Goal: Task Accomplishment & Management: Use online tool/utility

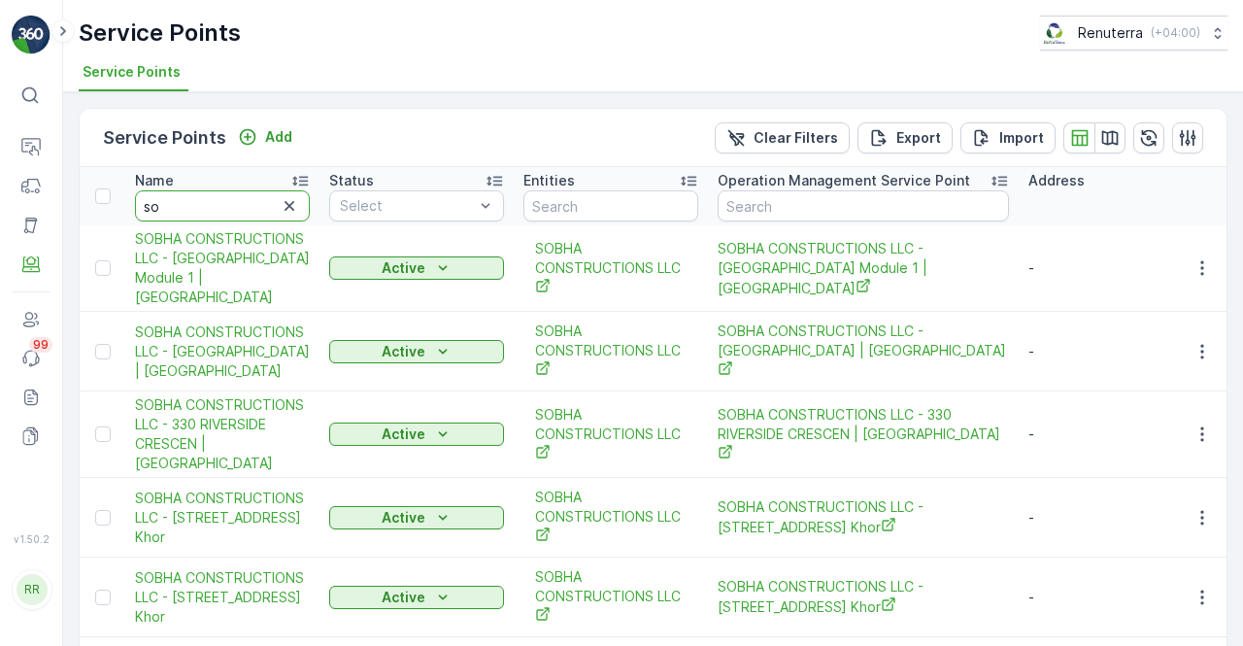
type input "s"
type input "mofer"
click at [203, 198] on input "mofer" at bounding box center [222, 205] width 175 height 31
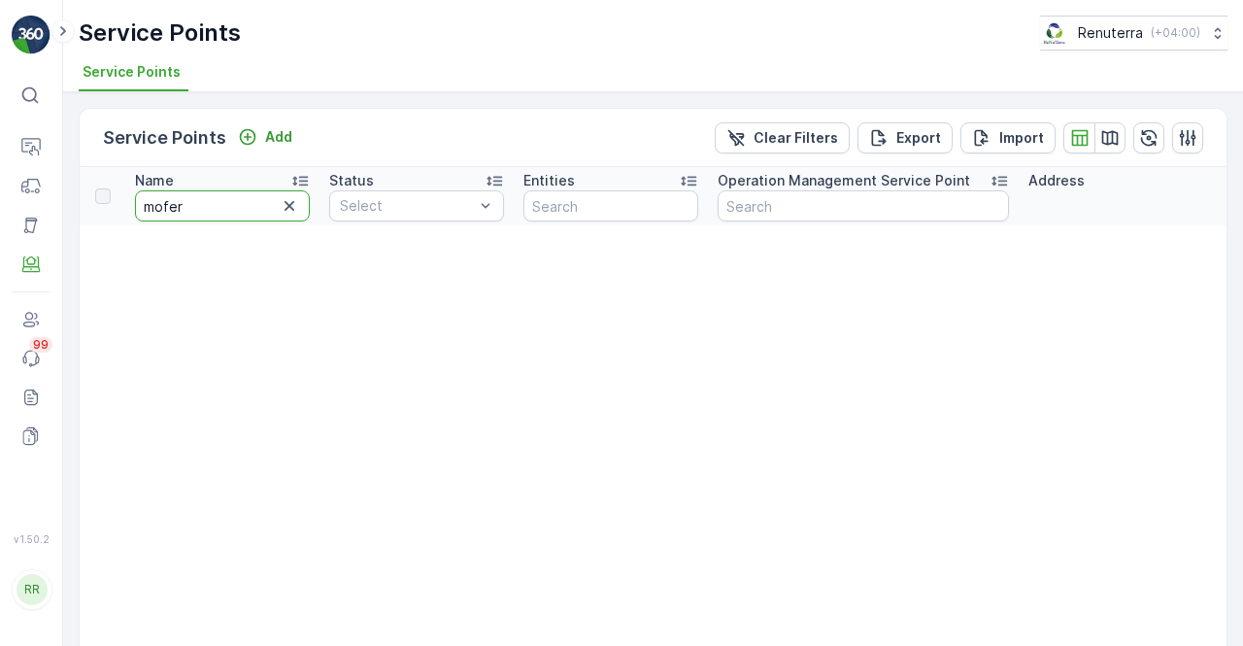
click at [203, 198] on input "mofer" at bounding box center [222, 205] width 175 height 31
type input "modern"
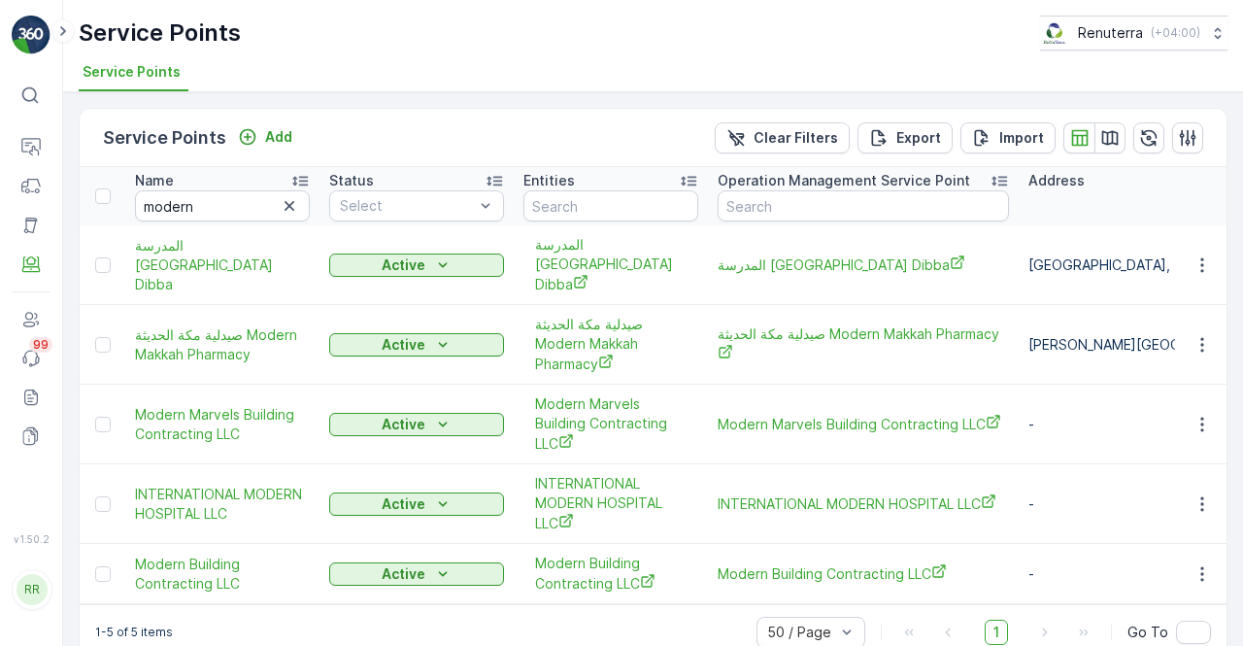
click at [1202, 572] on td at bounding box center [1201, 574] width 52 height 60
drag, startPoint x: 1199, startPoint y: 560, endPoint x: 1191, endPoint y: 550, distance: 13.8
click at [1197, 564] on icon "button" at bounding box center [1202, 573] width 19 height 19
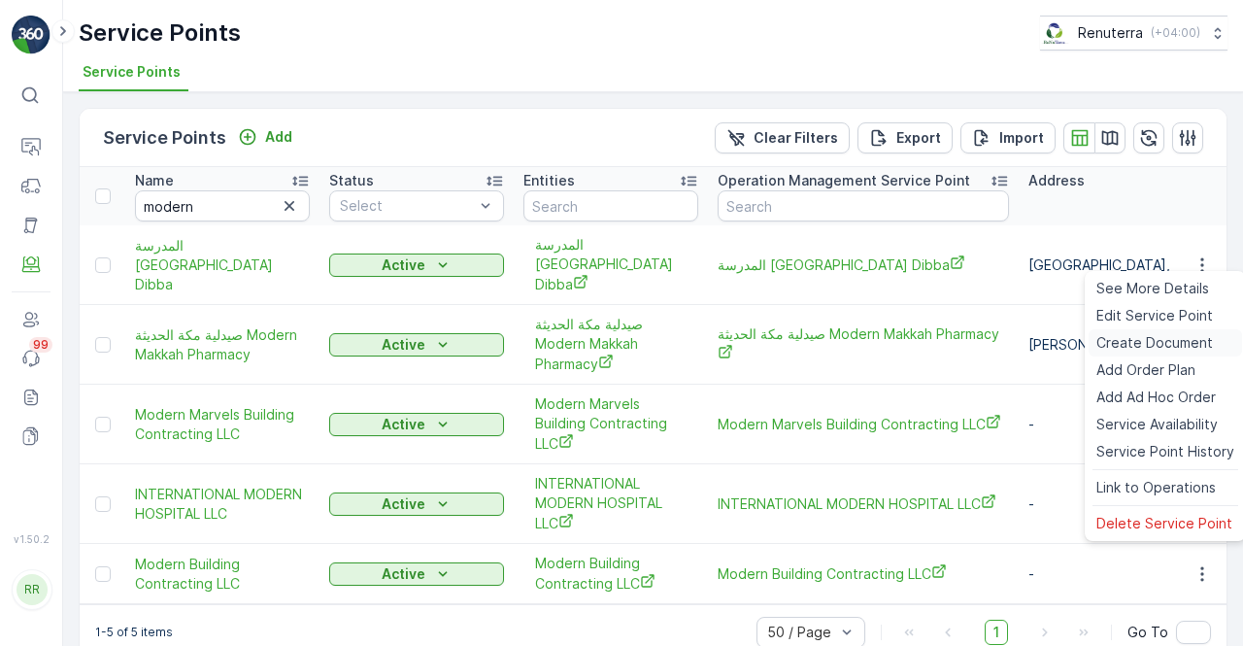
click at [1136, 335] on div "Create Document" at bounding box center [1165, 342] width 153 height 27
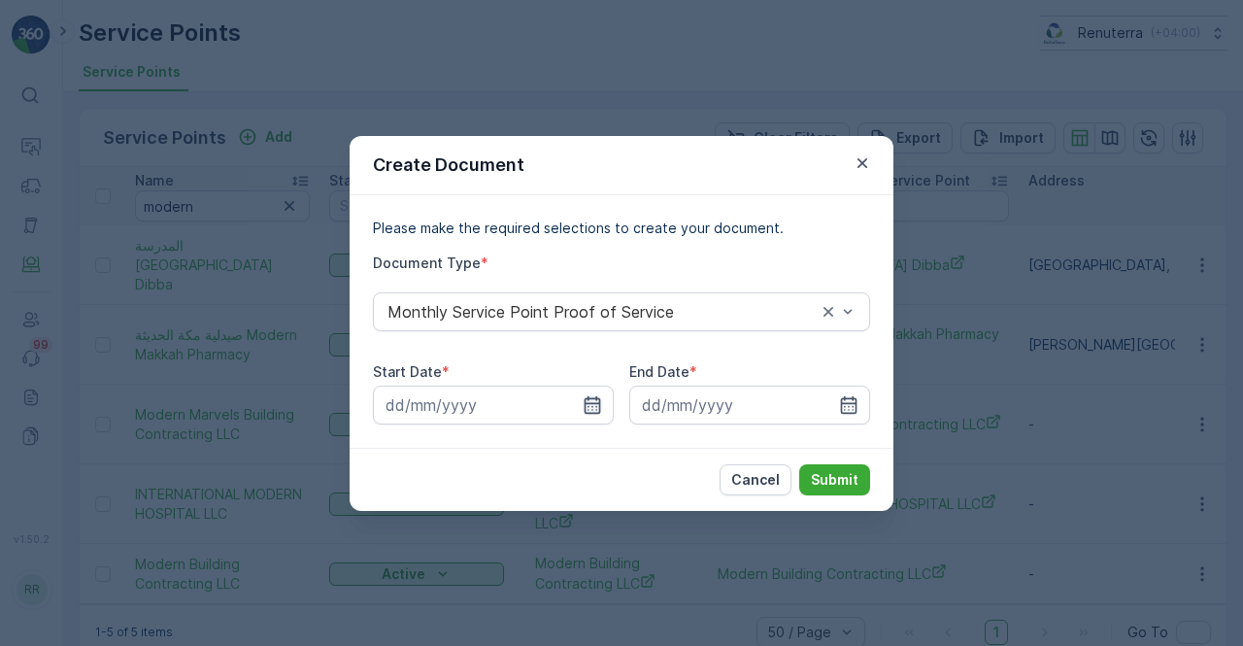
click at [587, 405] on icon "button" at bounding box center [592, 404] width 19 height 19
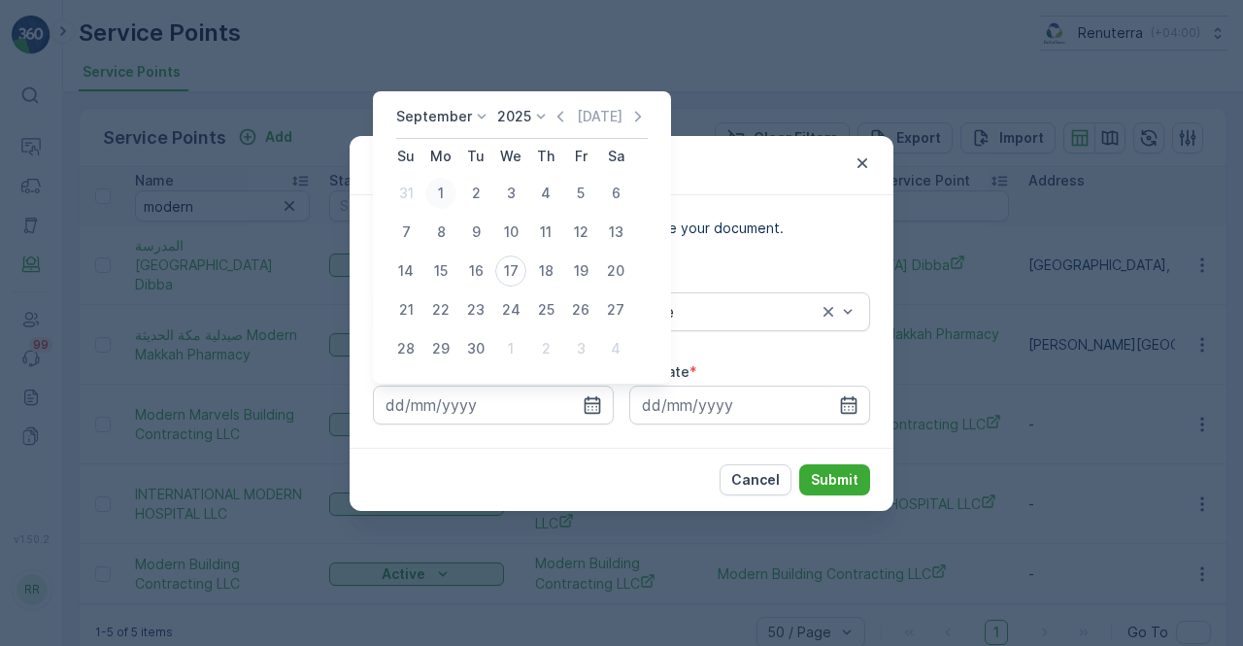
click at [441, 191] on div "1" at bounding box center [440, 193] width 31 height 31
type input "[DATE]"
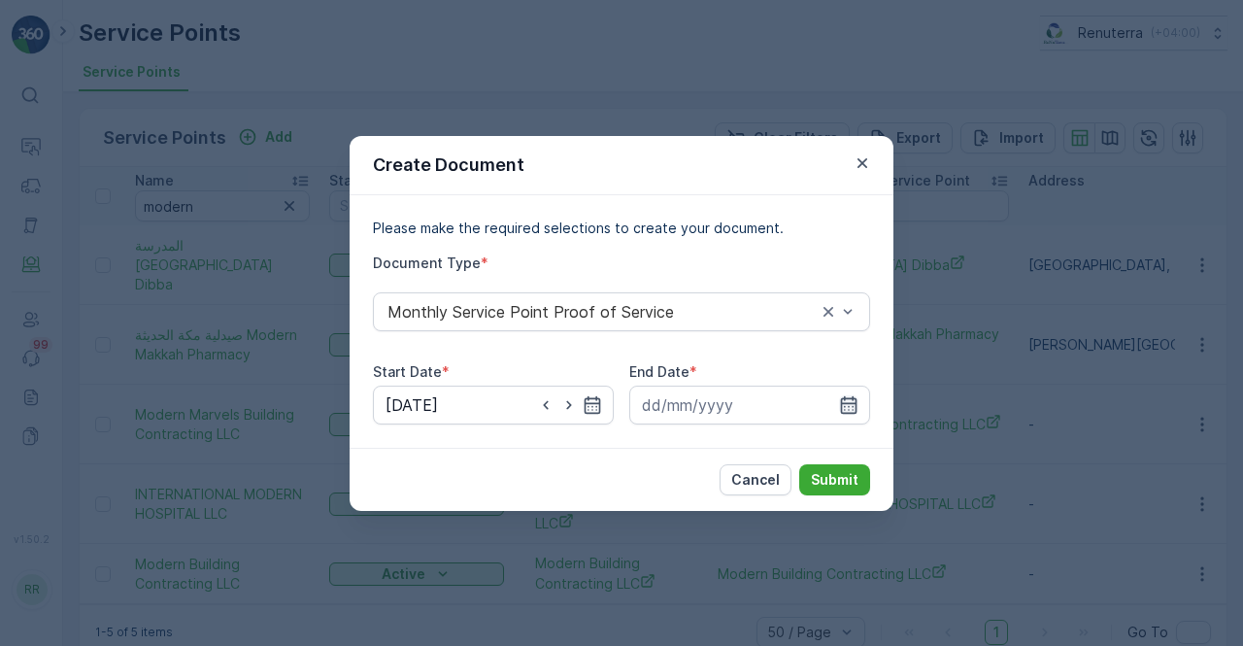
click at [841, 402] on icon "button" at bounding box center [849, 403] width 17 height 17
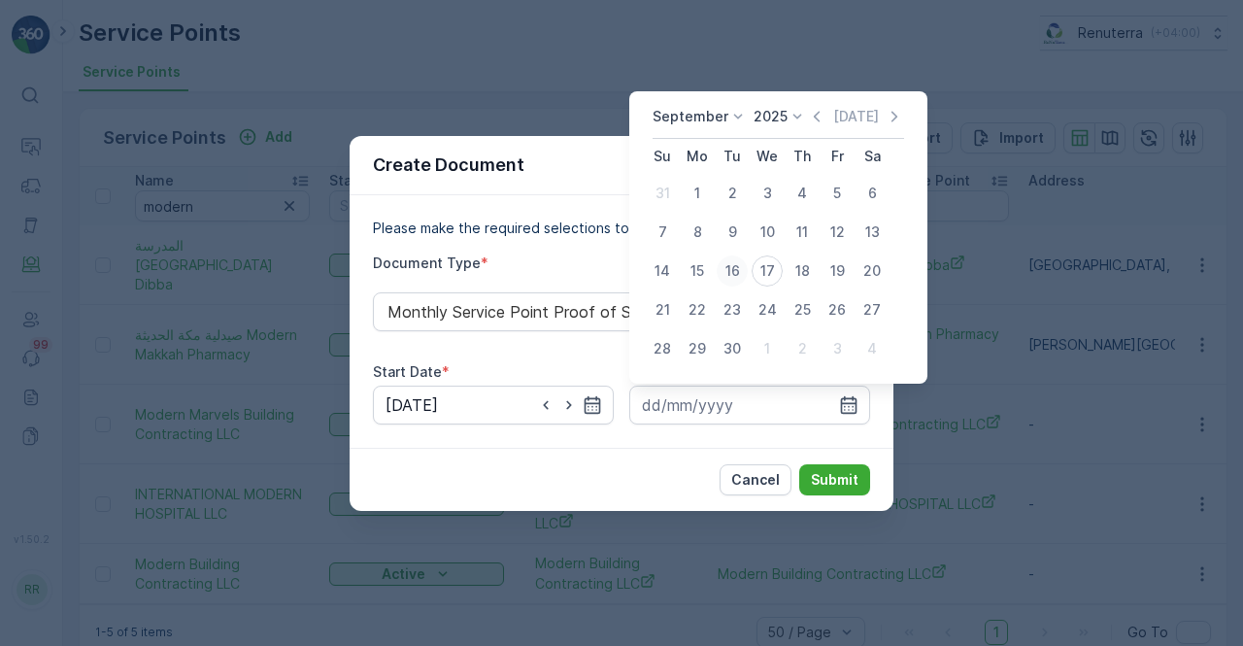
click at [732, 271] on div "16" at bounding box center [732, 270] width 31 height 31
type input "[DATE]"
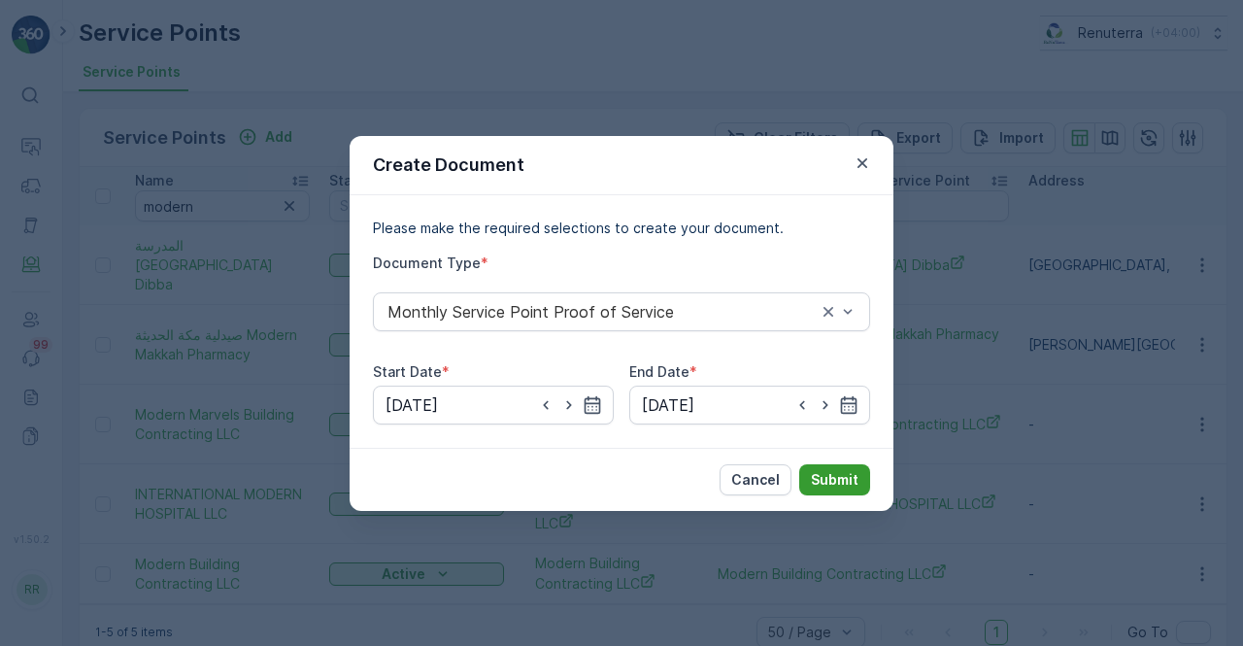
click at [839, 480] on p "Submit" at bounding box center [835, 479] width 48 height 19
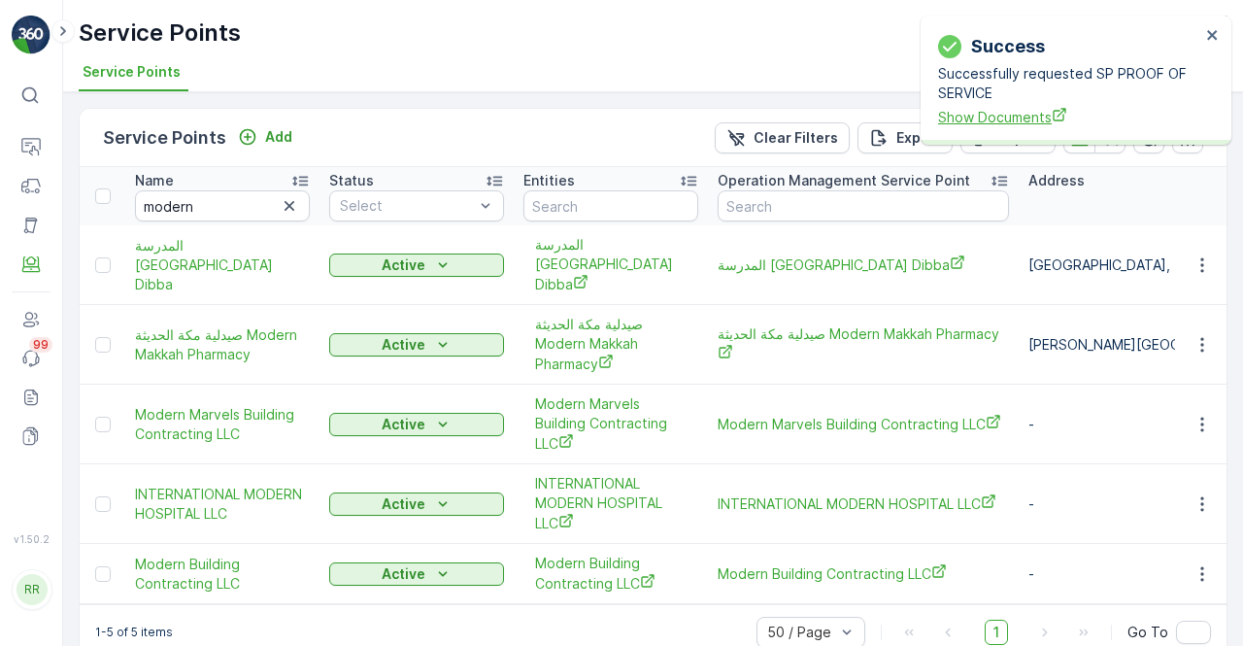
click at [1025, 121] on span "Show Documents" at bounding box center [1069, 117] width 262 height 20
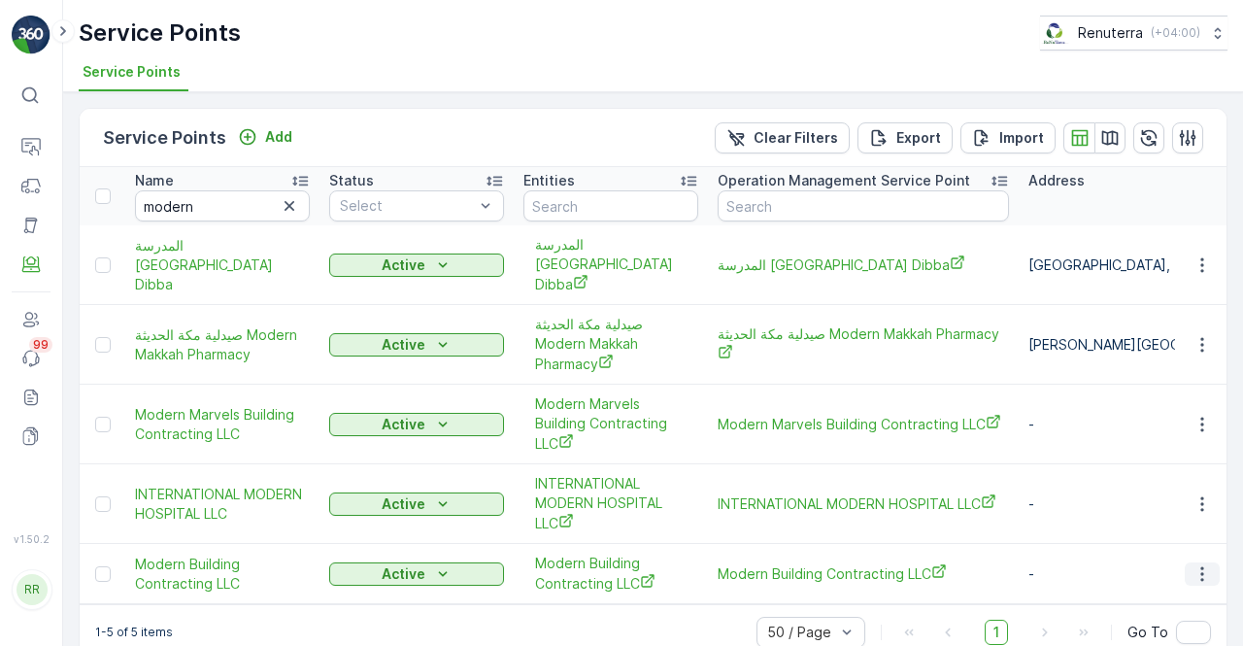
click at [1200, 566] on icon "button" at bounding box center [1201, 573] width 3 height 15
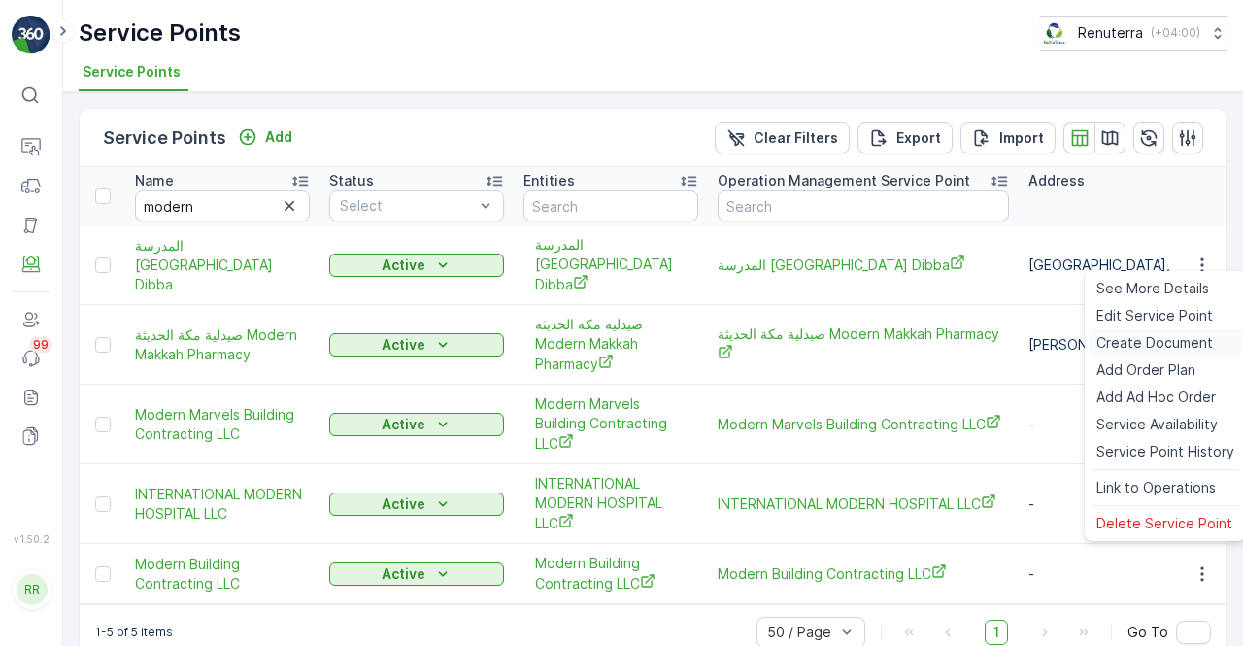
click at [1156, 344] on span "Create Document" at bounding box center [1154, 342] width 117 height 19
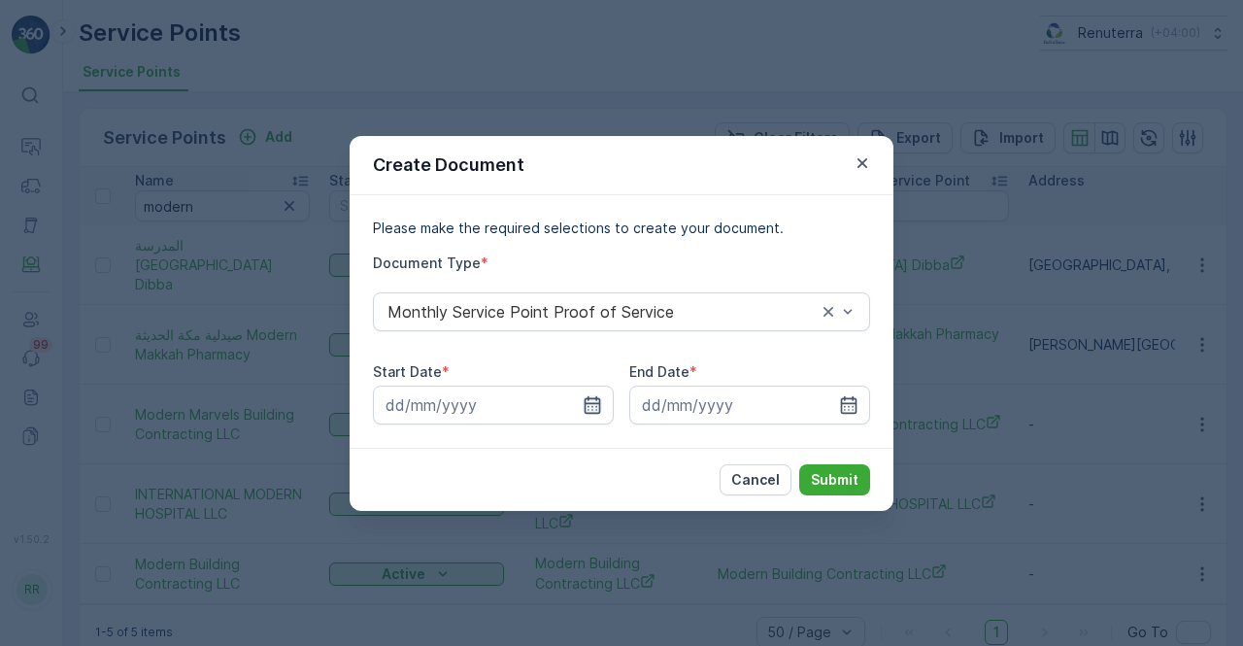
click at [589, 403] on icon "button" at bounding box center [593, 403] width 17 height 17
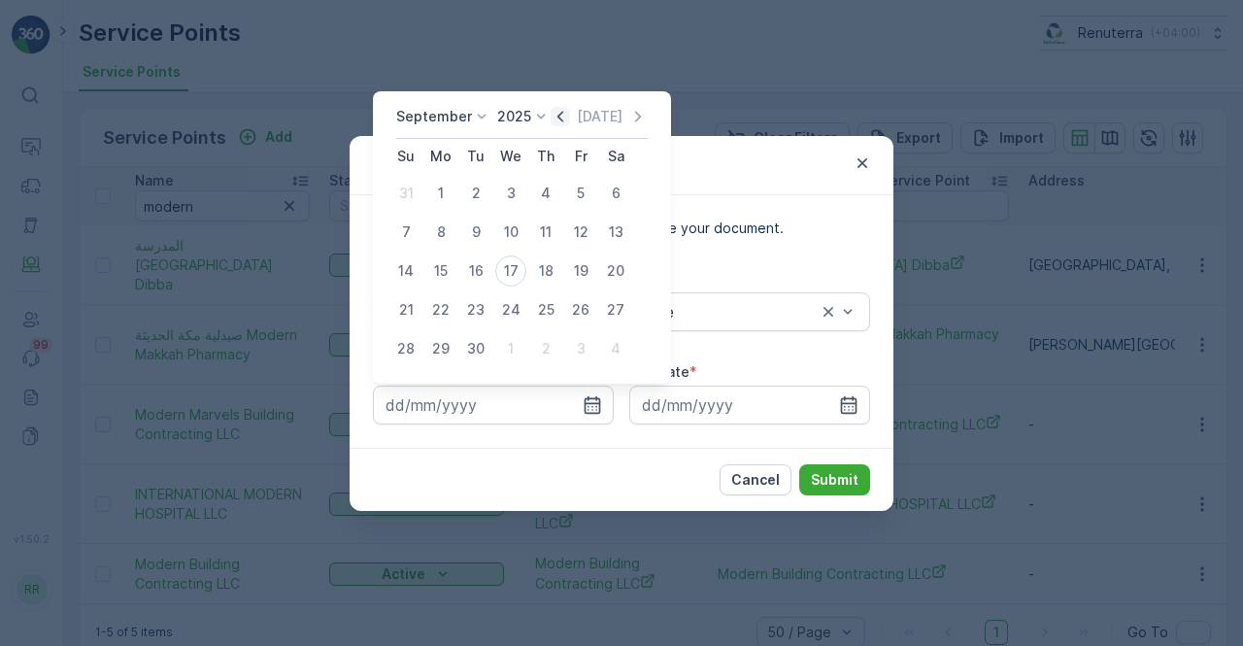
click at [560, 121] on icon "button" at bounding box center [560, 116] width 19 height 19
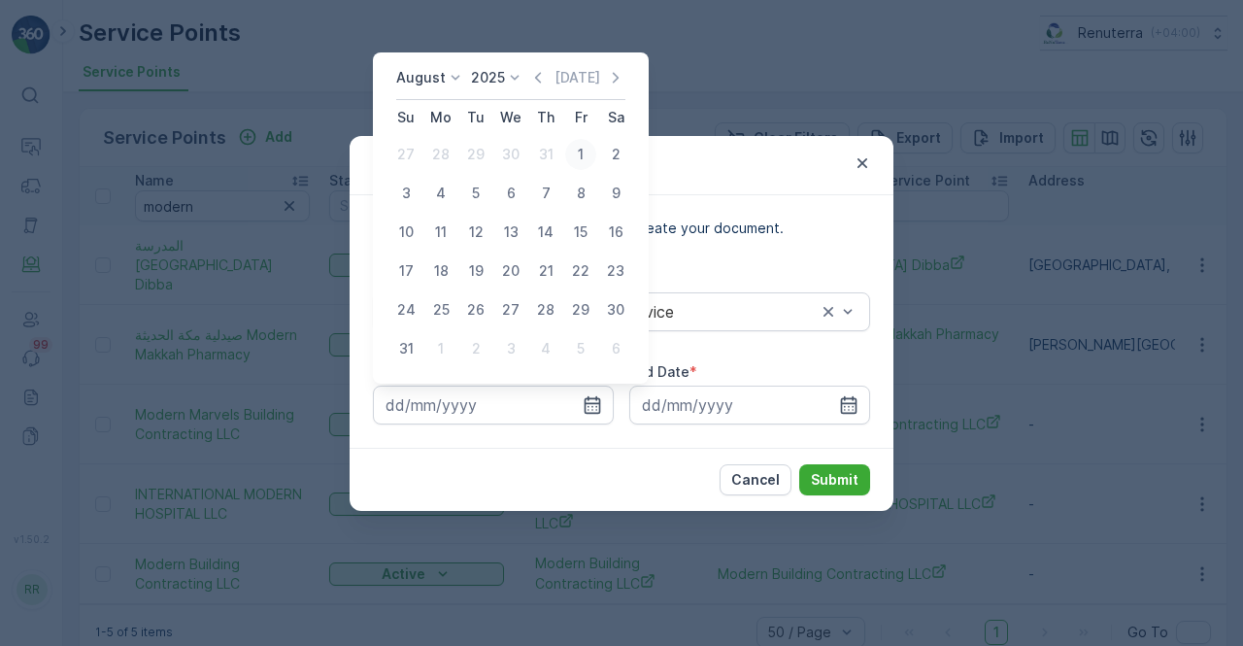
click at [583, 151] on div "1" at bounding box center [580, 154] width 31 height 31
type input "[DATE]"
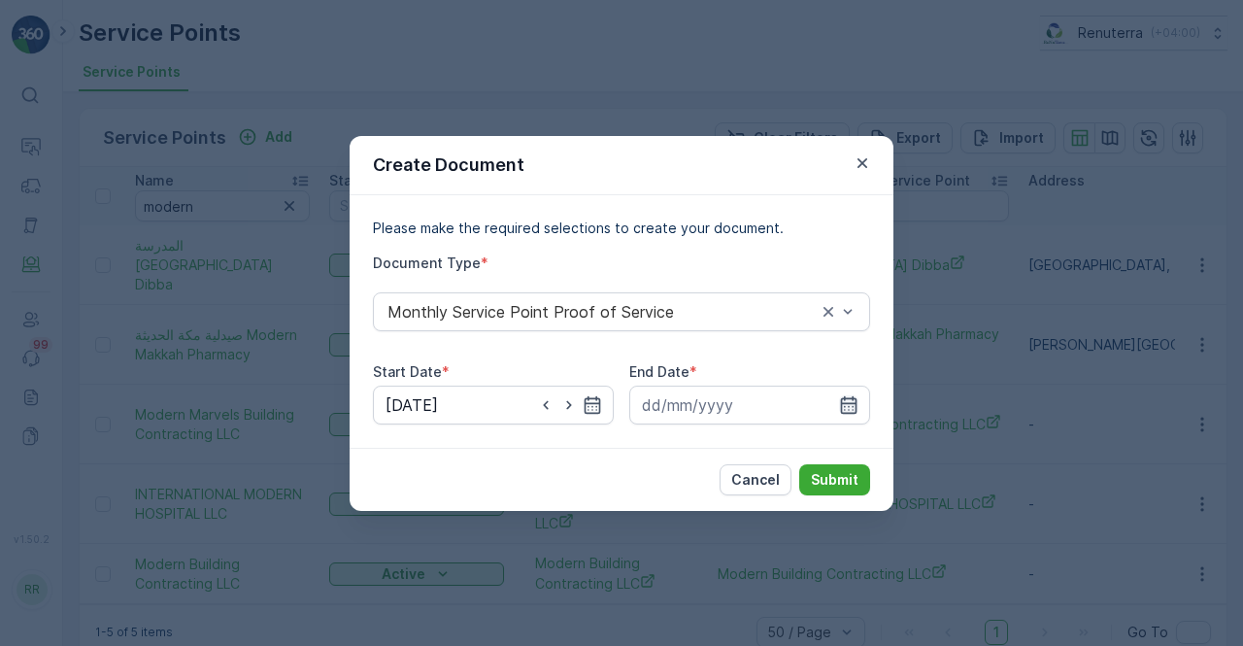
click at [856, 397] on icon "button" at bounding box center [849, 403] width 17 height 17
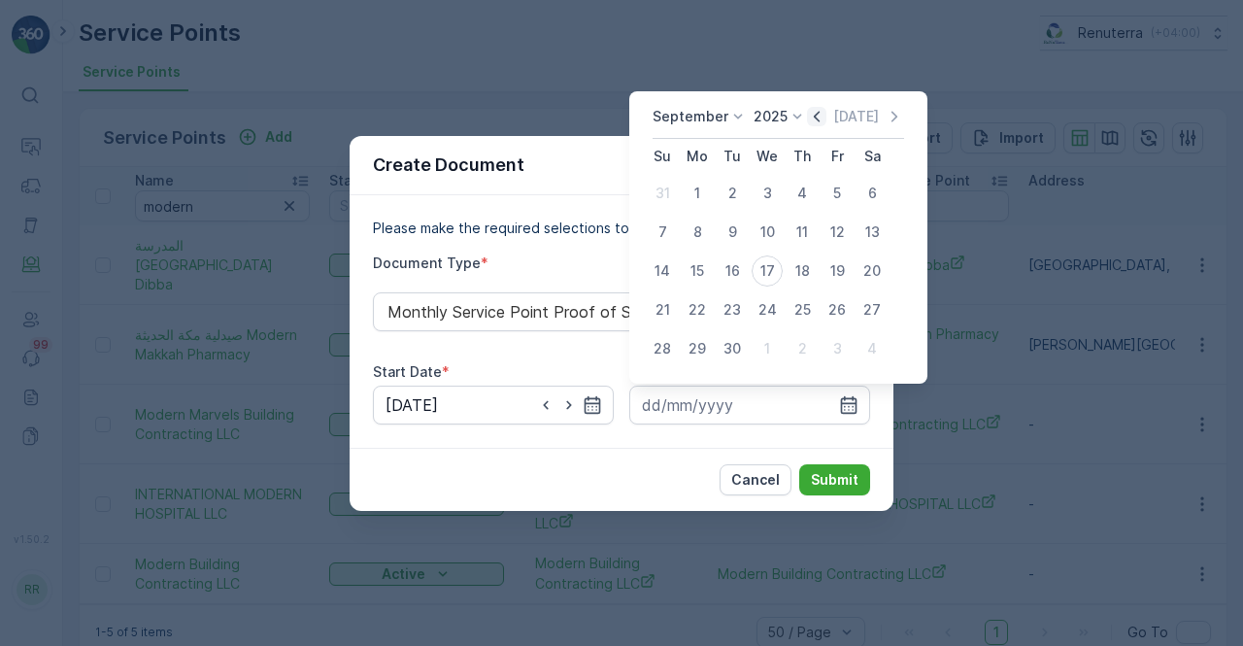
click at [814, 116] on icon "button" at bounding box center [817, 116] width 6 height 11
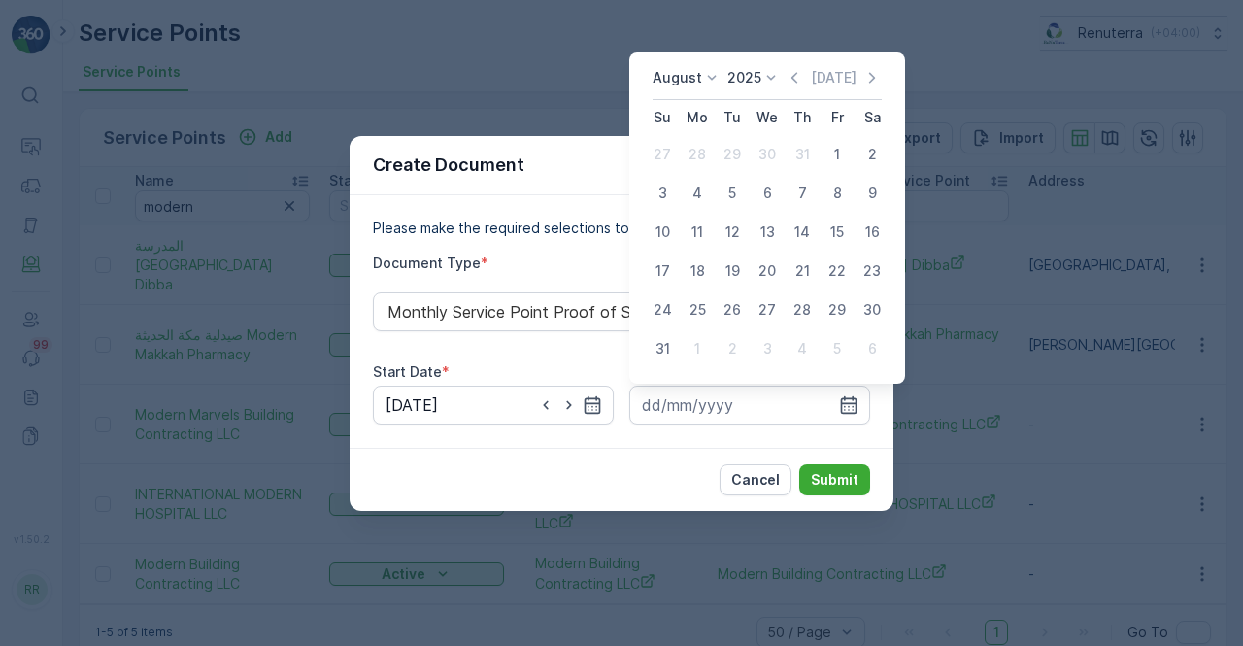
drag, startPoint x: 667, startPoint y: 347, endPoint x: 746, endPoint y: 426, distance: 111.9
click at [667, 347] on div "31" at bounding box center [662, 348] width 31 height 31
type input "[DATE]"
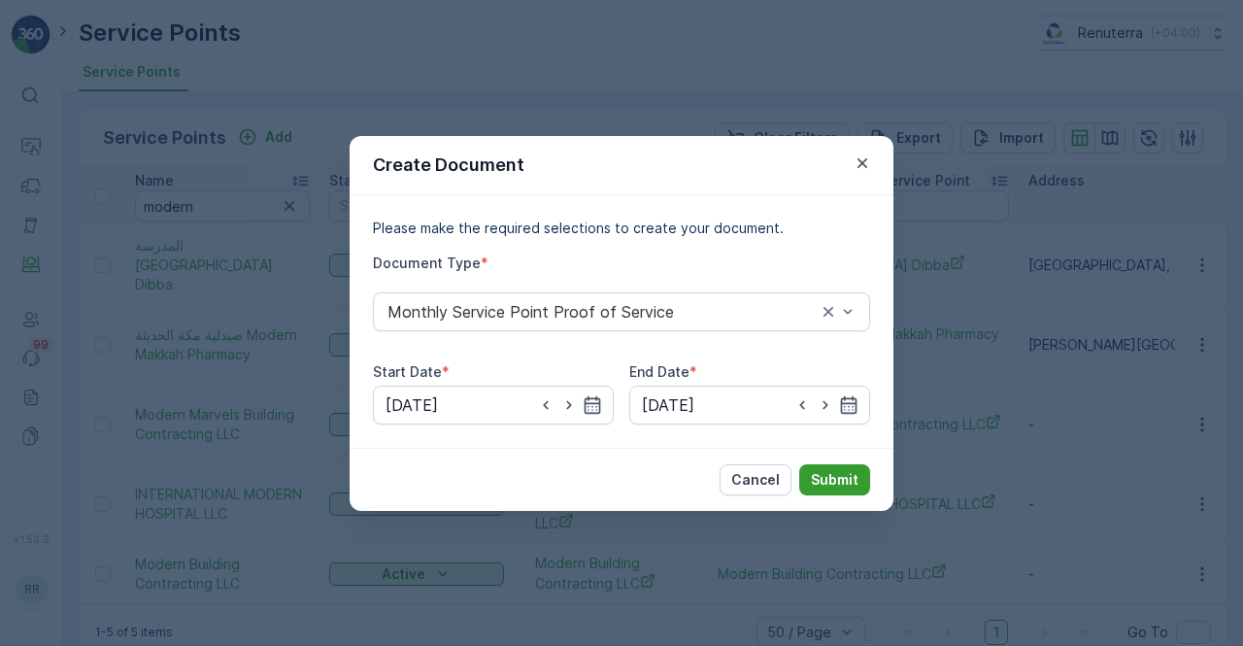
click at [825, 483] on p "Submit" at bounding box center [835, 479] width 48 height 19
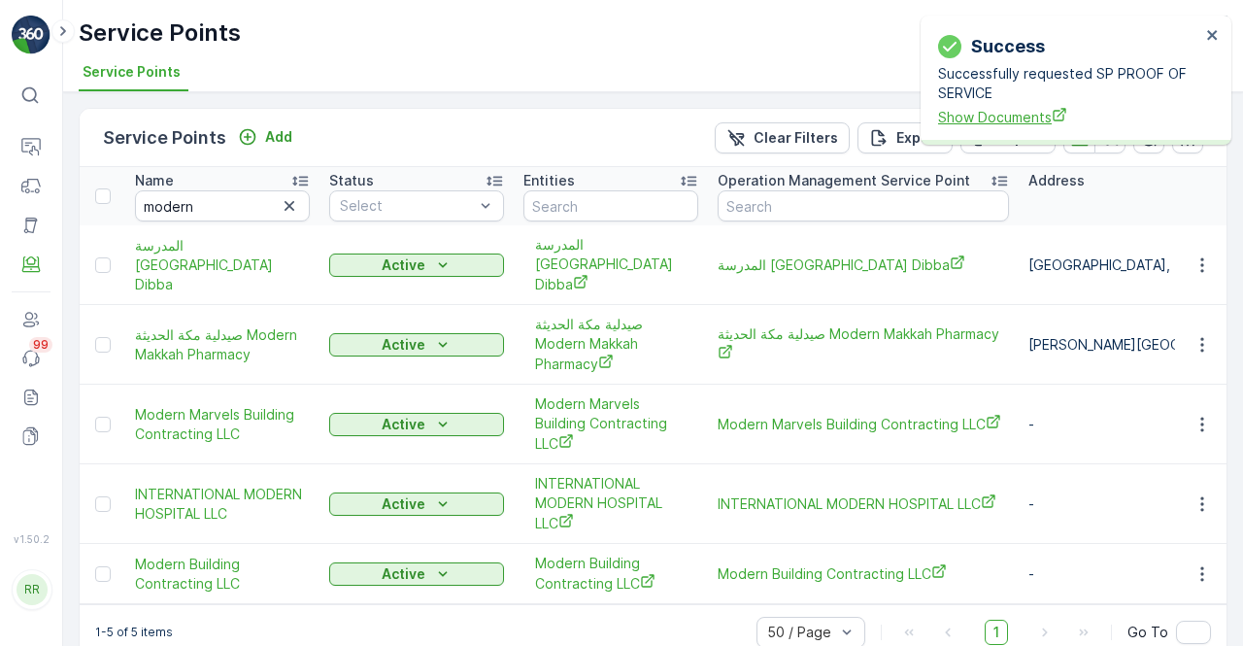
drag, startPoint x: 991, startPoint y: 139, endPoint x: 994, endPoint y: 123, distance: 16.0
click at [992, 134] on div "Success Successfully requested SP PROOF OF SERVICE Show Documents" at bounding box center [1076, 80] width 311 height 129
click at [995, 120] on span "Show Documents" at bounding box center [1069, 117] width 262 height 20
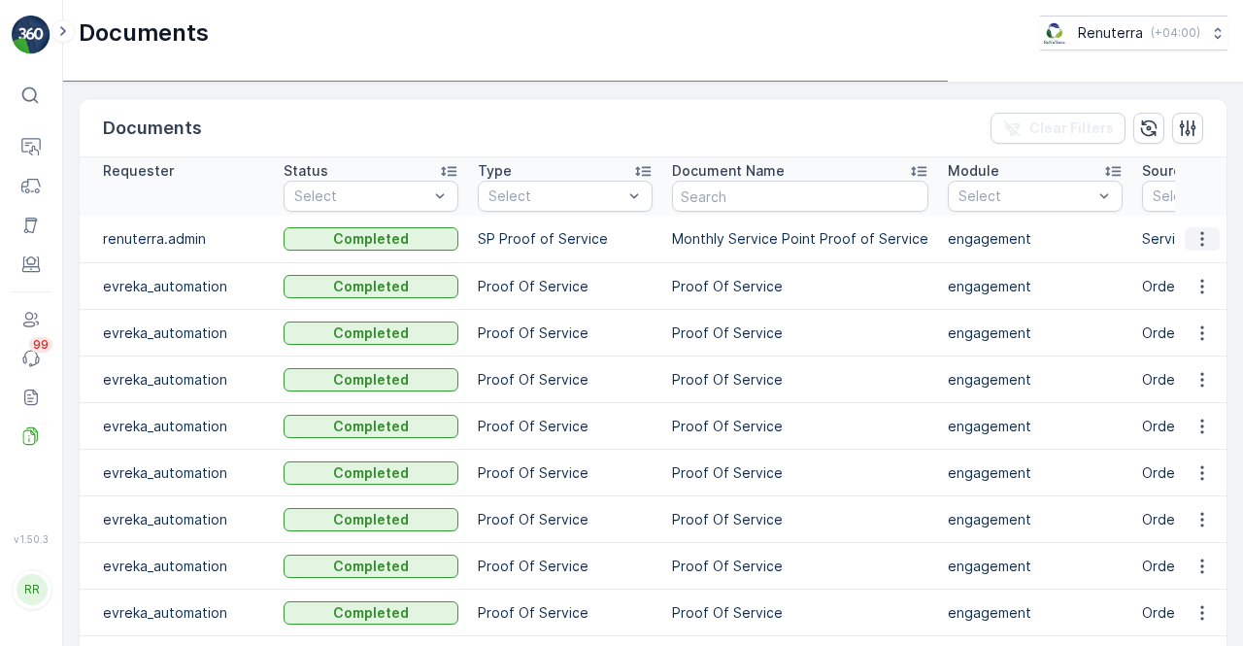
click at [1199, 234] on icon "button" at bounding box center [1202, 238] width 19 height 19
drag, startPoint x: 1189, startPoint y: 248, endPoint x: 1189, endPoint y: 259, distance: 11.7
click at [1189, 259] on span "See Details" at bounding box center [1196, 265] width 75 height 19
click at [1204, 241] on icon "button" at bounding box center [1202, 238] width 19 height 19
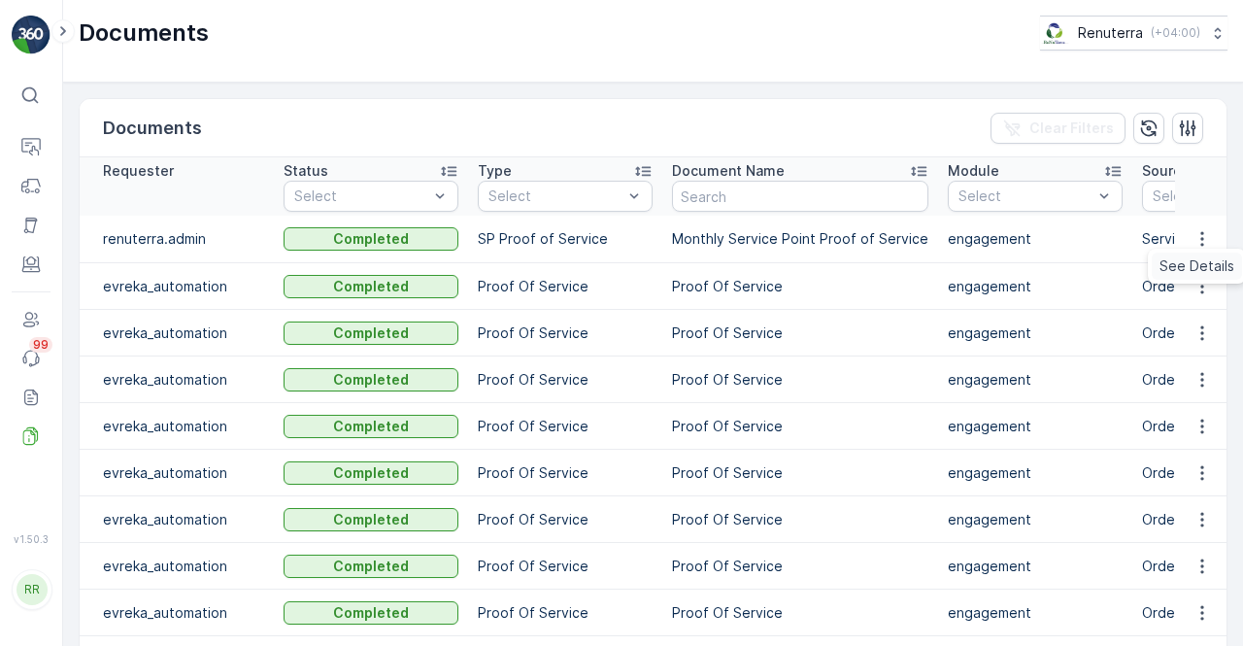
click at [1198, 262] on span "See Details" at bounding box center [1196, 265] width 75 height 19
click at [1195, 239] on icon "button" at bounding box center [1202, 238] width 19 height 19
click at [1192, 265] on span "See Details" at bounding box center [1196, 265] width 75 height 19
